Goal: Task Accomplishment & Management: Complete application form

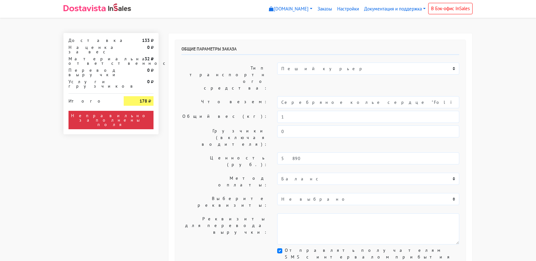
select select "11:00"
select select "21:00"
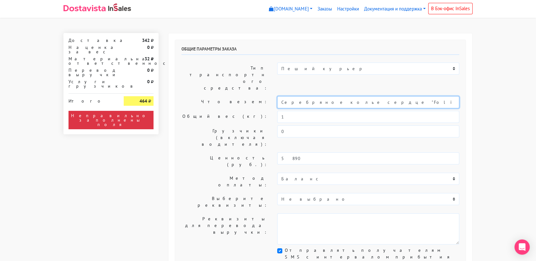
click at [328, 96] on input "Серебряное колье сердце "Folio" pink (47 / -)" at bounding box center [368, 102] width 182 height 12
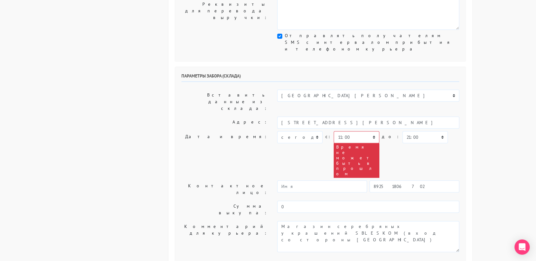
scroll to position [206, 0]
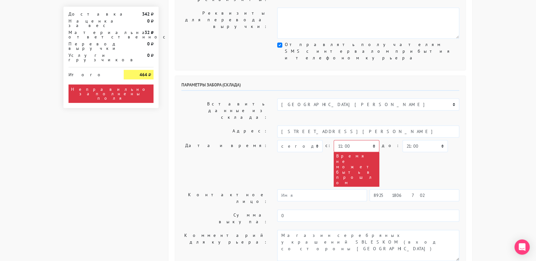
type input "украшение"
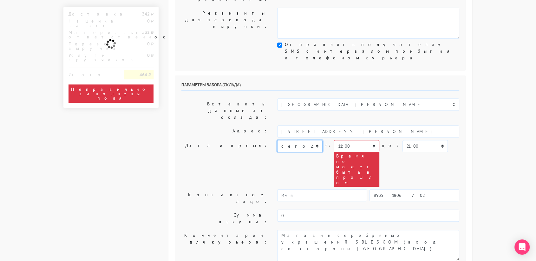
click at [312, 140] on select "[DATE] [DATE] [DATE] [DATE] [DATE] [DATE] [DATE] [DATE] [DATE]" at bounding box center [299, 146] width 45 height 12
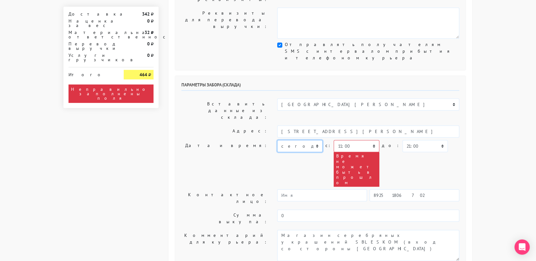
select select "[DATE]"
click at [277, 140] on select "[DATE] [DATE] [DATE] [DATE] [DATE] [DATE] [DATE] [DATE] [DATE]" at bounding box center [299, 146] width 45 height 12
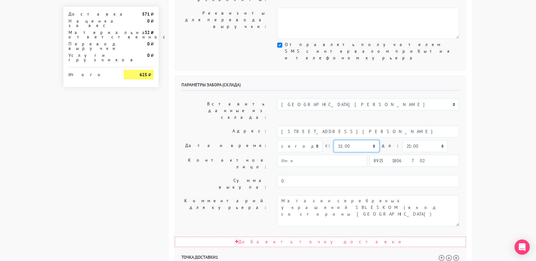
click at [361, 140] on select "00:00 00:30 01:00 01:30 02:00 02:30 03:00 03:30 04:00 04:30 05:00 05:30 06:00 0…" at bounding box center [356, 146] width 45 height 12
select select "10:30"
click at [334, 140] on select "00:00 00:30 01:00 01:30 02:00 02:30 03:00 03:30 04:00 04:30 05:00 05:30 06:00 0…" at bounding box center [356, 146] width 45 height 12
click at [421, 140] on select "00:00 00:30 01:00 01:30 02:00 02:30 03:00 03:30 04:00 04:30 05:00 05:30 06:00 0…" at bounding box center [425, 146] width 45 height 12
select select "11:00"
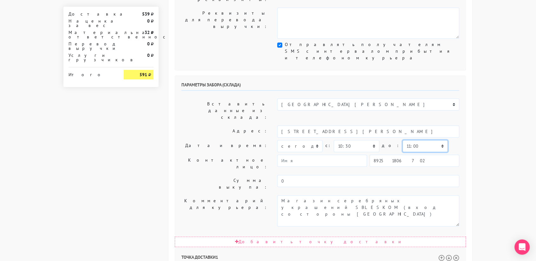
click at [403, 140] on select "00:00 00:30 01:00 01:30 02:00 02:30 03:00 03:30 04:00 04:30 05:00 05:30 06:00 0…" at bounding box center [425, 146] width 45 height 12
click at [406, 154] on input "89251806702" at bounding box center [415, 160] width 90 height 12
type input "9234448187"
type input "[PERSON_NAME]"
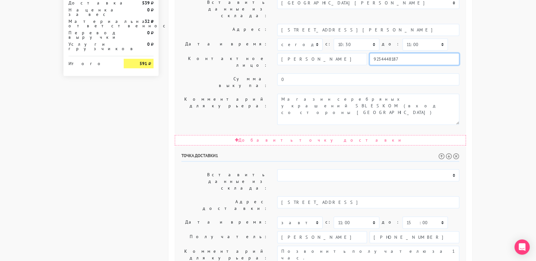
scroll to position [323, 0]
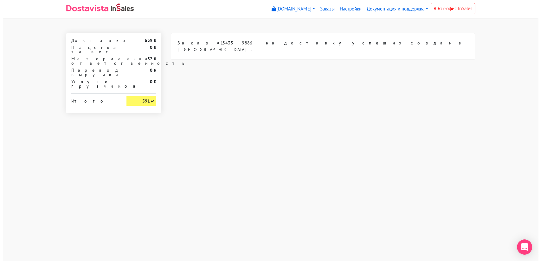
scroll to position [0, 0]
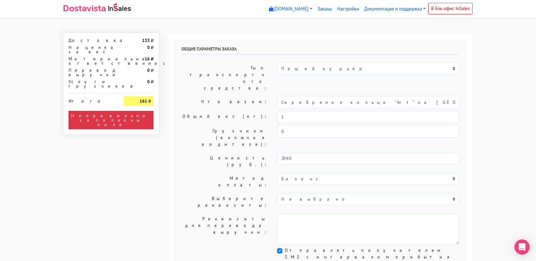
select select "11:00"
select select "21:00"
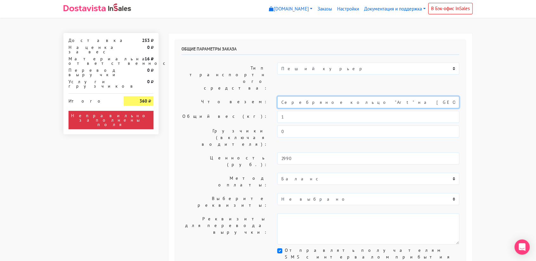
click at [313, 96] on input "Серебряное кольцо "Art" на [GEOGRAPHIC_DATA] (14-15)" at bounding box center [368, 102] width 182 height 12
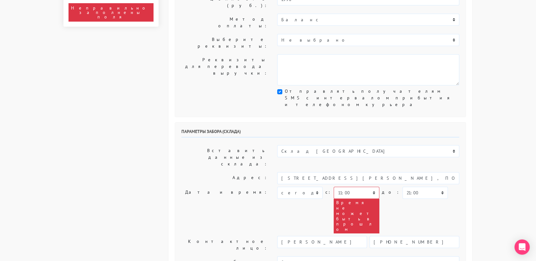
scroll to position [160, 0]
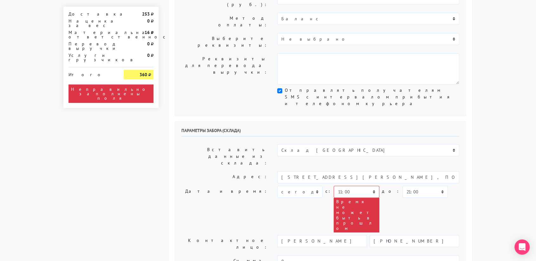
type input "украшение"
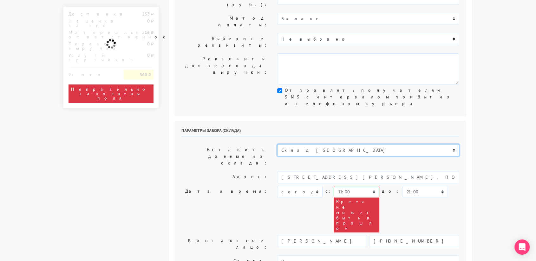
click at [321, 144] on select "Склад [GEOGRAPHIC_DATA] Склад [GEOGRAPHIC_DATA] [GEOGRAPHIC_DATA][PERSON_NAME] …" at bounding box center [368, 150] width 182 height 12
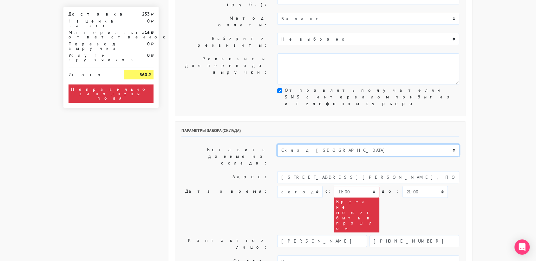
select select "1019"
click at [277, 144] on select "Склад [GEOGRAPHIC_DATA] Склад [GEOGRAPHIC_DATA] [GEOGRAPHIC_DATA][PERSON_NAME] …" at bounding box center [368, 150] width 182 height 12
type input "[STREET_ADDRESS][PERSON_NAME]"
type input "89251806702"
type textarea "Магазин серебряных украшений SBLESKOM (вход со стороны [GEOGRAPHIC_DATA])"
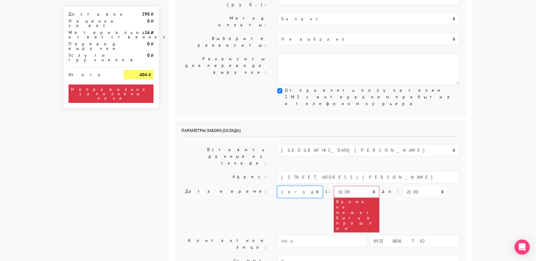
click at [311, 186] on select "[DATE] [DATE] [DATE] [DATE] [DATE] [DATE] [DATE] [DATE] [DATE]" at bounding box center [299, 192] width 45 height 12
select select "[DATE]"
click at [277, 186] on select "[DATE] [DATE] [DATE] [DATE] [DATE] [DATE] [DATE] [DATE] [DATE]" at bounding box center [299, 192] width 45 height 12
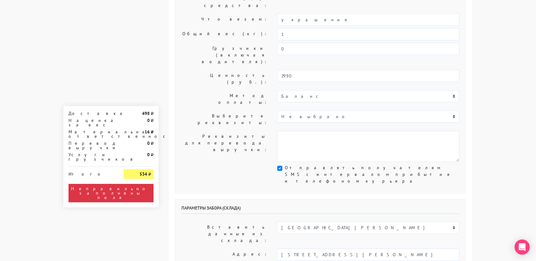
scroll to position [81, 0]
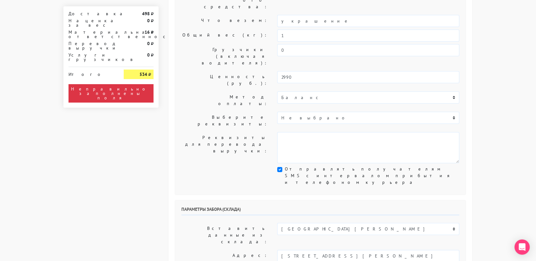
select select "10:30"
select select "11:00"
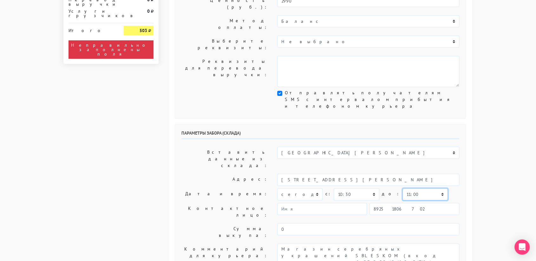
scroll to position [159, 0]
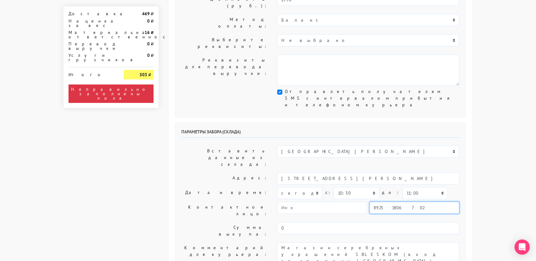
click at [411, 201] on input "89251806702" at bounding box center [415, 207] width 90 height 12
type input "9234448187"
type input "[PERSON_NAME]"
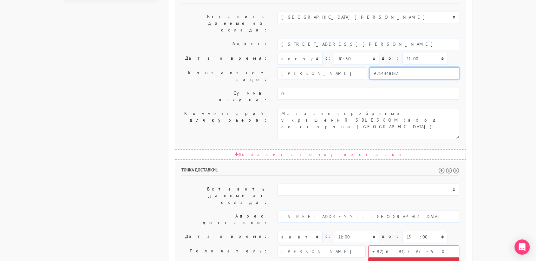
scroll to position [295, 0]
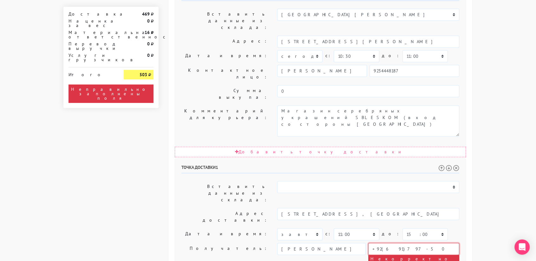
click at [390, 243] on input "+92(691)797-50" at bounding box center [413, 249] width 91 height 12
click at [380, 243] on input "[PHONE_NUMBER]" at bounding box center [413, 249] width 91 height 12
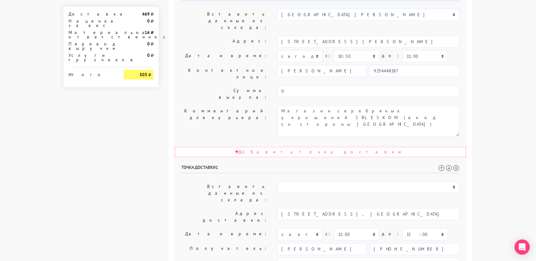
click at [480, 182] on body "[DOMAIN_NAME] [DOMAIN_NAME] Выйти Заказы Настройки 0" at bounding box center [268, 60] width 536 height 710
click at [399, 243] on input "[PHONE_NUMBER]" at bounding box center [415, 249] width 90 height 12
type input "[PHONE_NUMBER]"
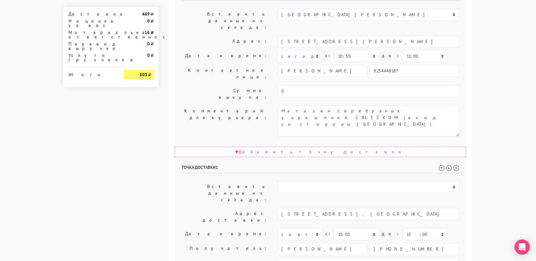
click at [497, 177] on body "[DOMAIN_NAME] [DOMAIN_NAME] Выйти Заказы Настройки 0" at bounding box center [268, 60] width 536 height 710
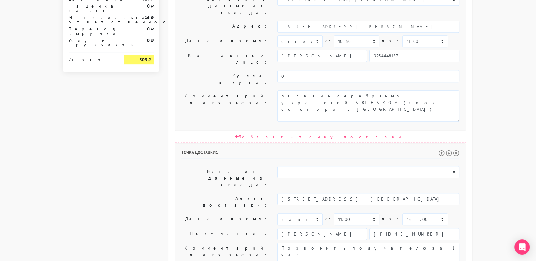
scroll to position [323, 0]
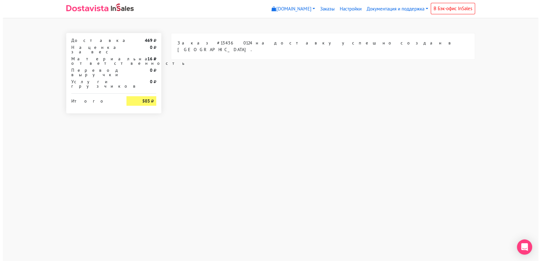
scroll to position [0, 0]
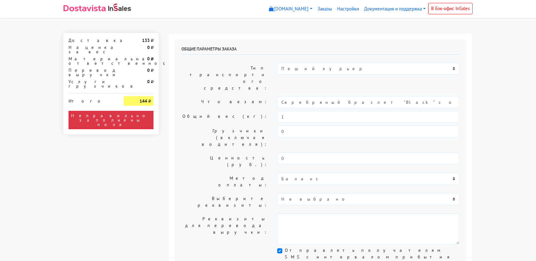
select select "11:00"
select select "21:00"
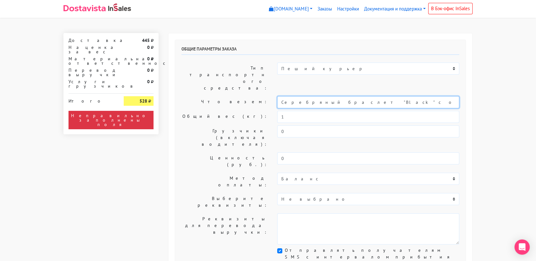
click at [322, 96] on input "Серебряный браслет "Black" с ониксом (14-19)" at bounding box center [368, 102] width 182 height 12
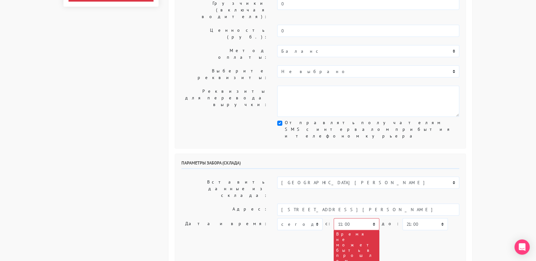
scroll to position [131, 0]
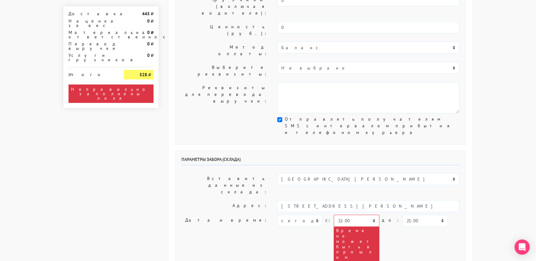
type input "украшение"
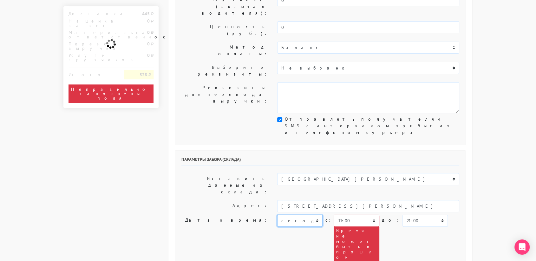
click at [306, 214] on select "[DATE] [DATE] [DATE] [DATE] [DATE] [DATE] [DATE] [DATE] [DATE]" at bounding box center [299, 220] width 45 height 12
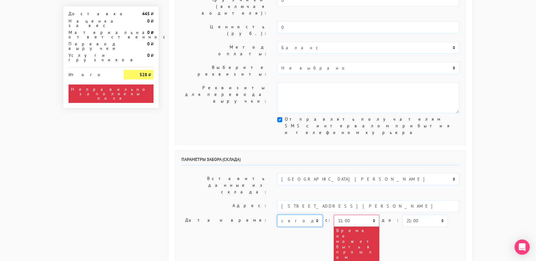
select select "[DATE]"
click at [277, 214] on select "[DATE] [DATE] [DATE] [DATE] [DATE] [DATE] [DATE] [DATE] [DATE]" at bounding box center [299, 220] width 45 height 12
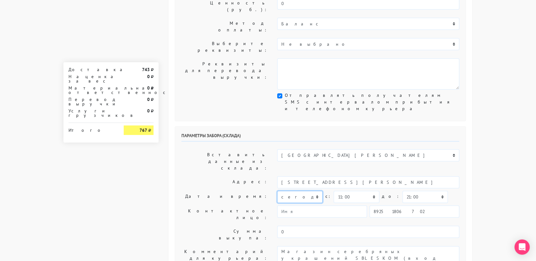
scroll to position [154, 0]
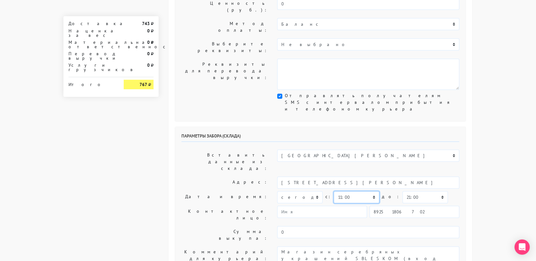
click at [352, 191] on select "00:00 00:30 01:00 01:30 02:00 02:30 03:00 03:30 04:00 04:30 05:00 05:30 06:00 0…" at bounding box center [356, 197] width 45 height 12
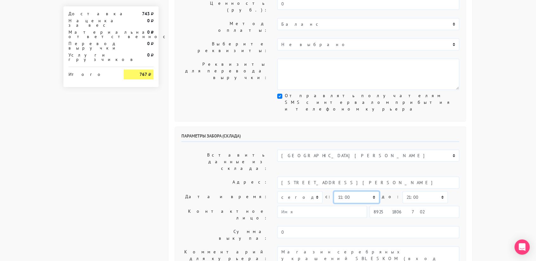
select select "10:30"
click at [334, 191] on select "00:00 00:30 01:00 01:30 02:00 02:30 03:00 03:30 04:00 04:30 05:00 05:30 06:00 0…" at bounding box center [356, 197] width 45 height 12
click at [403, 191] on select "00:00 00:30 01:00 01:30 02:00 02:30 03:00 03:30 04:00 04:30 05:00 05:30 06:00 0…" at bounding box center [425, 197] width 45 height 12
select select "11:00"
click at [403, 191] on select "00:00 00:30 01:00 01:30 02:00 02:30 03:00 03:30 04:00 04:30 05:00 05:30 06:00 0…" at bounding box center [425, 197] width 45 height 12
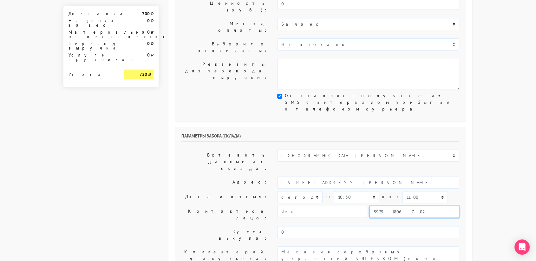
click at [406, 206] on input "89251806702" at bounding box center [415, 212] width 90 height 12
type input "9234448187"
type input "[PERSON_NAME]"
click at [485, 155] on body "[DOMAIN_NAME] [DOMAIN_NAME] Выйти Заказы Настройки 0" at bounding box center [268, 201] width 536 height 710
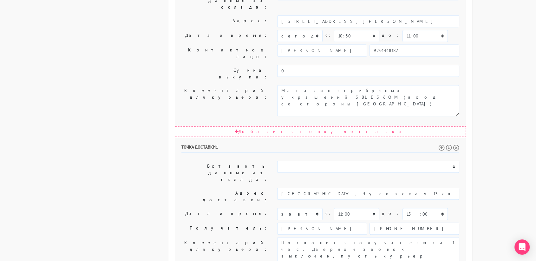
scroll to position [323, 0]
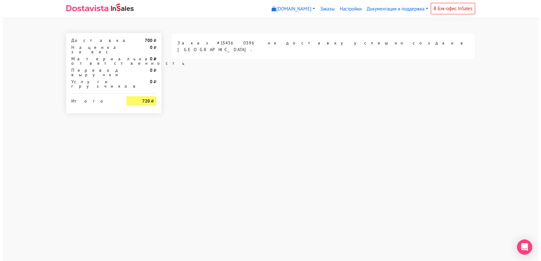
scroll to position [0, 0]
